Goal: Information Seeking & Learning: Learn about a topic

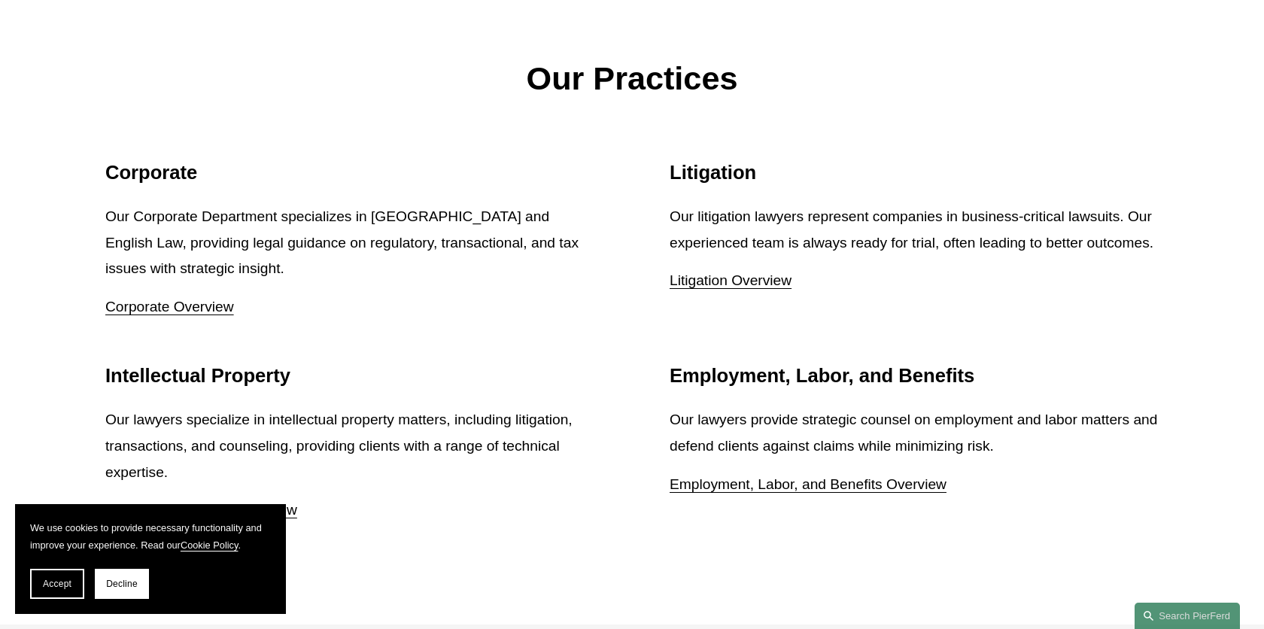
scroll to position [1819, 0]
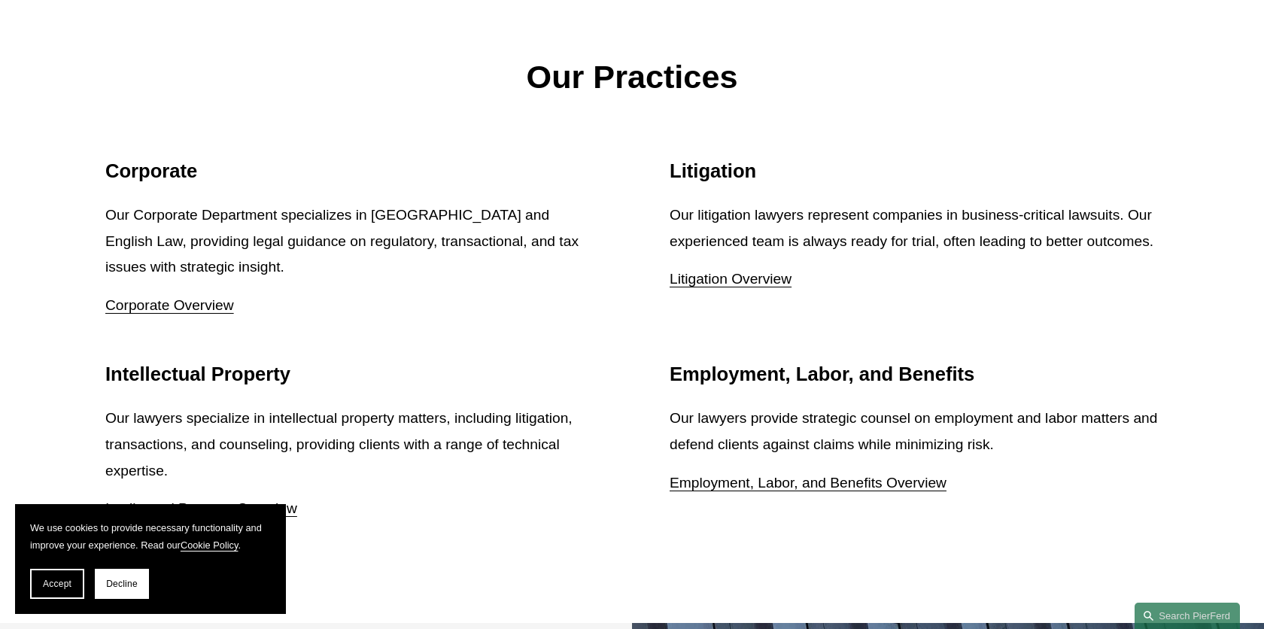
click at [773, 287] on link "Litigation Overview" at bounding box center [731, 279] width 122 height 16
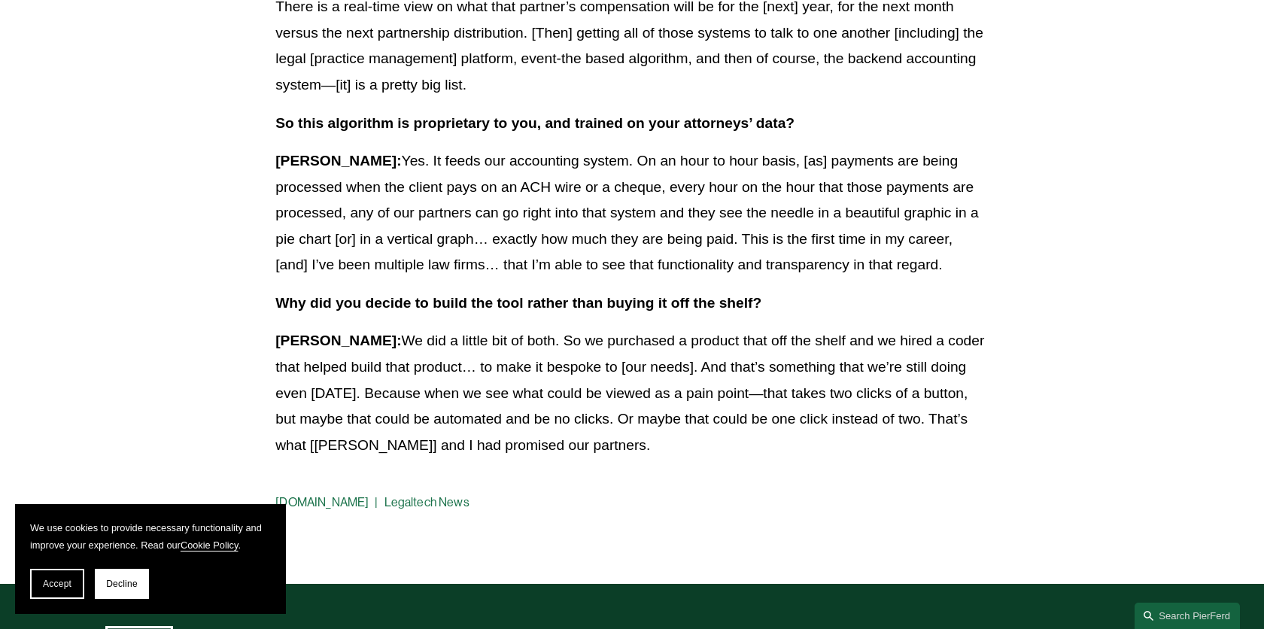
scroll to position [2542, 0]
